Goal: Task Accomplishment & Management: Use online tool/utility

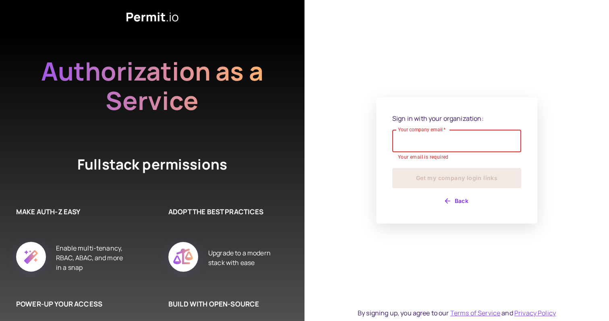
click at [407, 147] on input "Your company email   *" at bounding box center [456, 141] width 129 height 23
type input "**********"
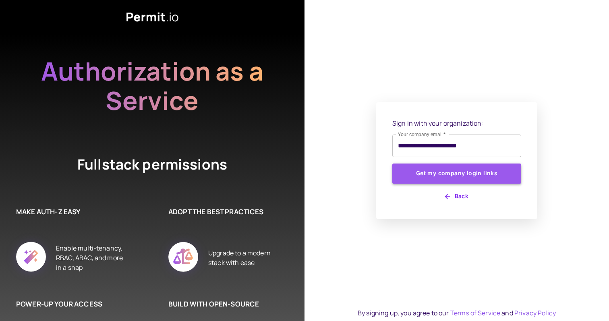
click at [446, 180] on button "Get my company login links" at bounding box center [456, 174] width 129 height 20
click at [451, 172] on button "Get my company login links" at bounding box center [456, 174] width 129 height 20
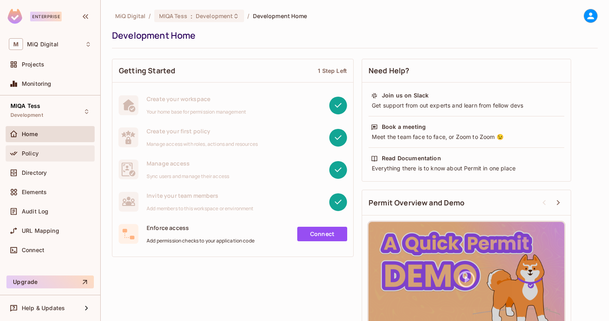
click at [40, 157] on div "Policy" at bounding box center [50, 154] width 83 height 10
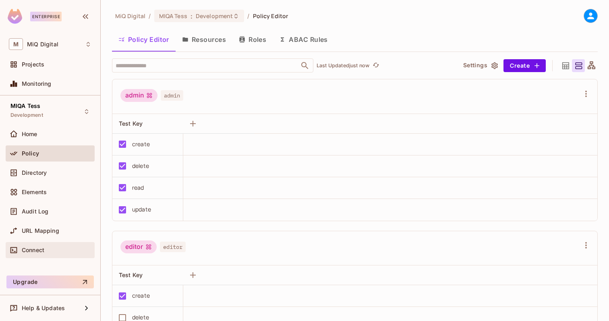
click at [48, 251] on div "Connect" at bounding box center [57, 250] width 70 height 6
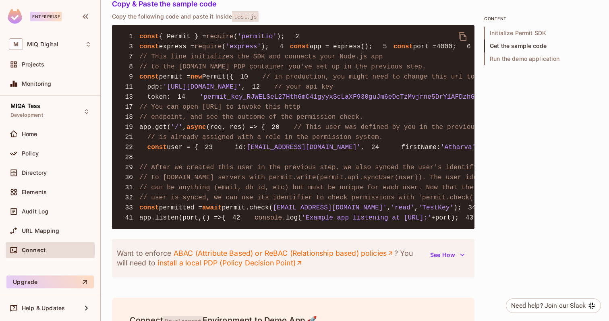
scroll to position [622, 0]
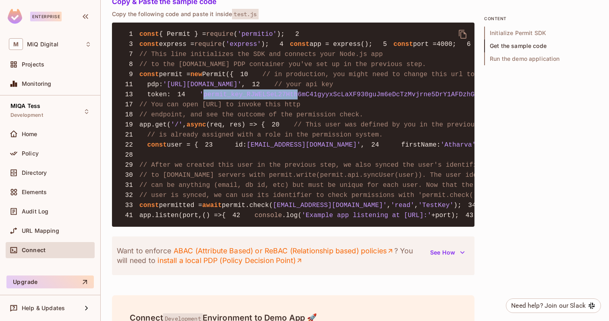
drag, startPoint x: 151, startPoint y: 158, endPoint x: 244, endPoint y: 158, distance: 92.2
click at [244, 98] on span "'permit_key_RJWELSeL27Hth6mC41gyyxScLaXF930guJm6eDcTzMvjrne5DrY1AFDzhGSLMzDjAVB…" at bounding box center [394, 94] width 389 height 7
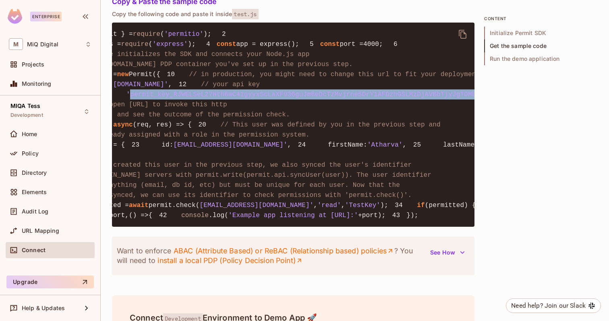
click at [460, 98] on span "'permit_key_RJWELSeL27Hth6mC41gyyxScLaXF930guJm6eDcTzMvjrne5DrY1AFDzhGSLMzDjAVB…" at bounding box center [320, 94] width 389 height 7
copy span "permit_key_RJWELSeL27Hth6mC41gyyxScLaXF930guJm6eDcTzMvjrne5DrY1AFDzhGSLMzDjAVBb…"
